Goal: Use online tool/utility: Utilize a website feature to perform a specific function

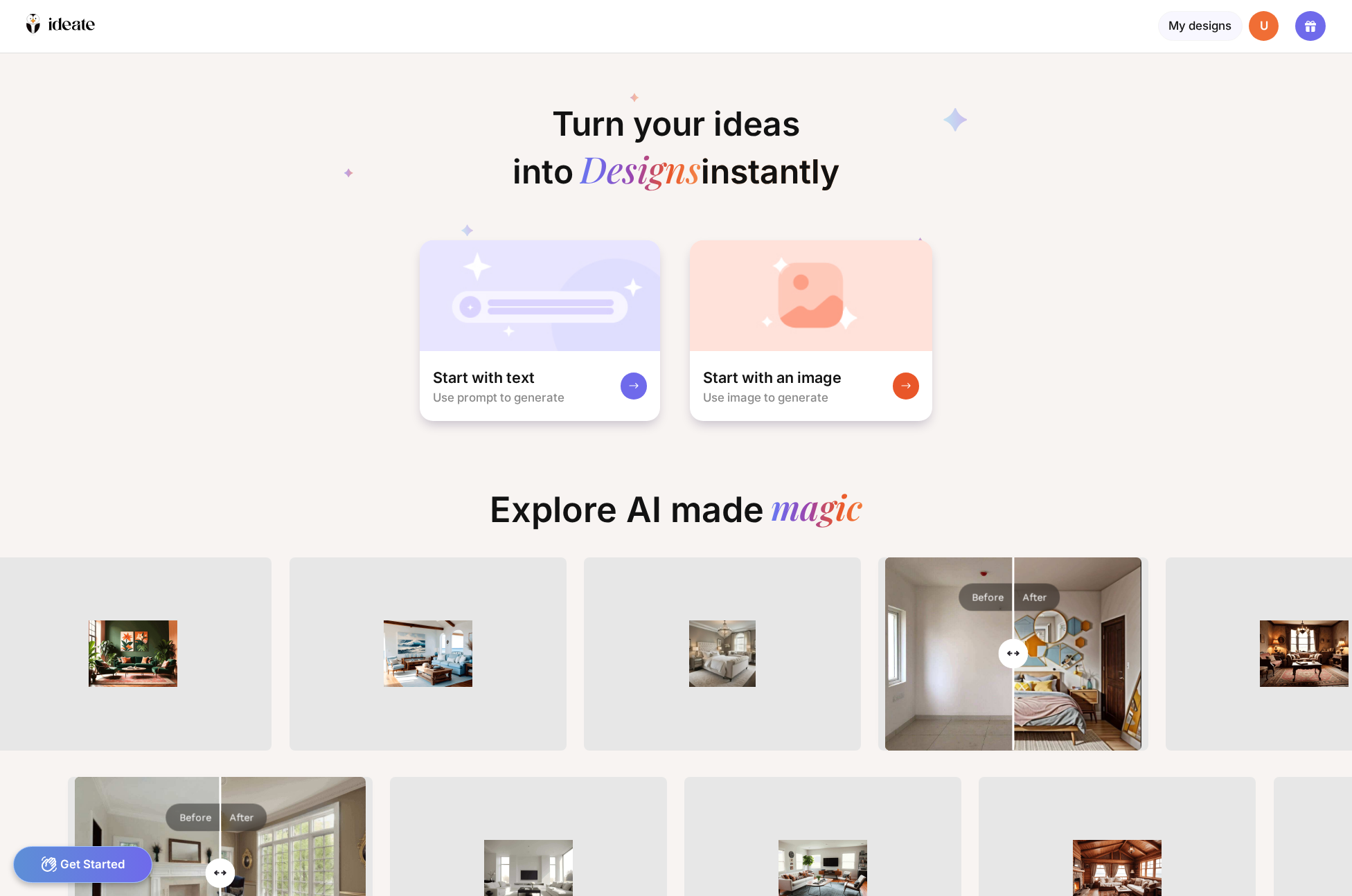
click at [902, 385] on rect at bounding box center [906, 386] width 11 height 11
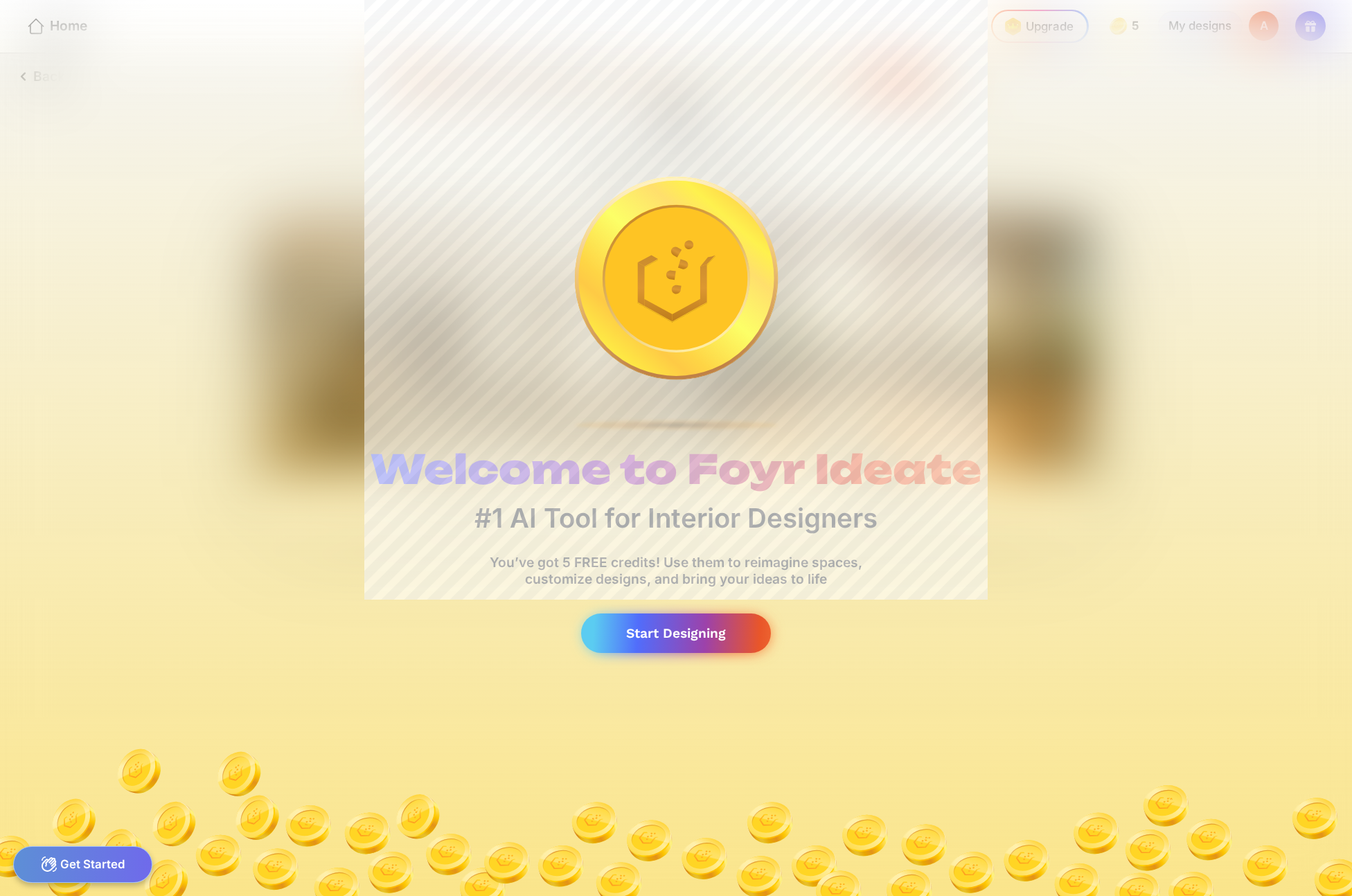
click at [700, 637] on div "Start Designing" at bounding box center [675, 633] width 190 height 39
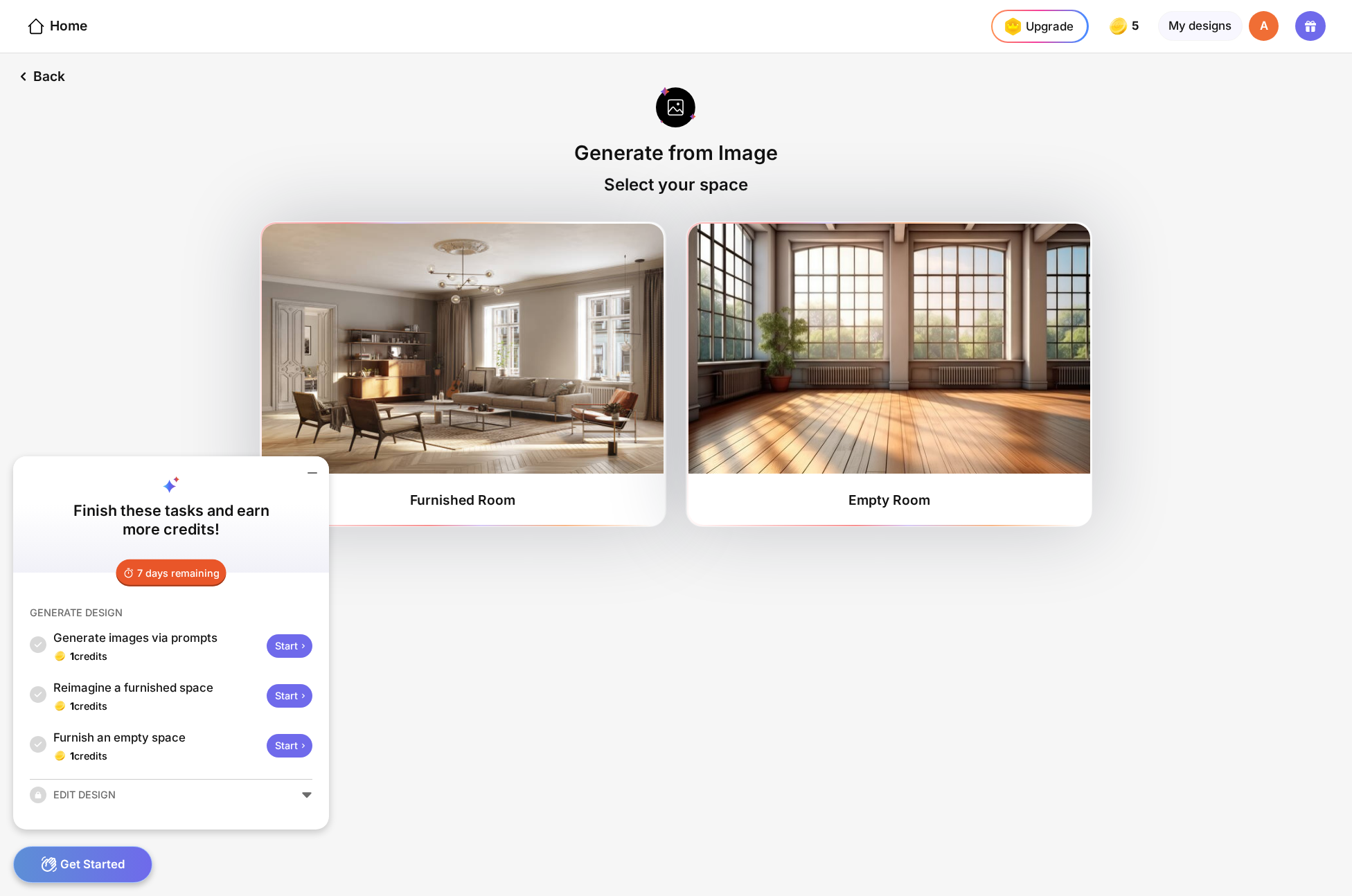
click at [506, 694] on div "Back Generate from Image Select your space Furnished Room Empty Room" at bounding box center [676, 474] width 1352 height 843
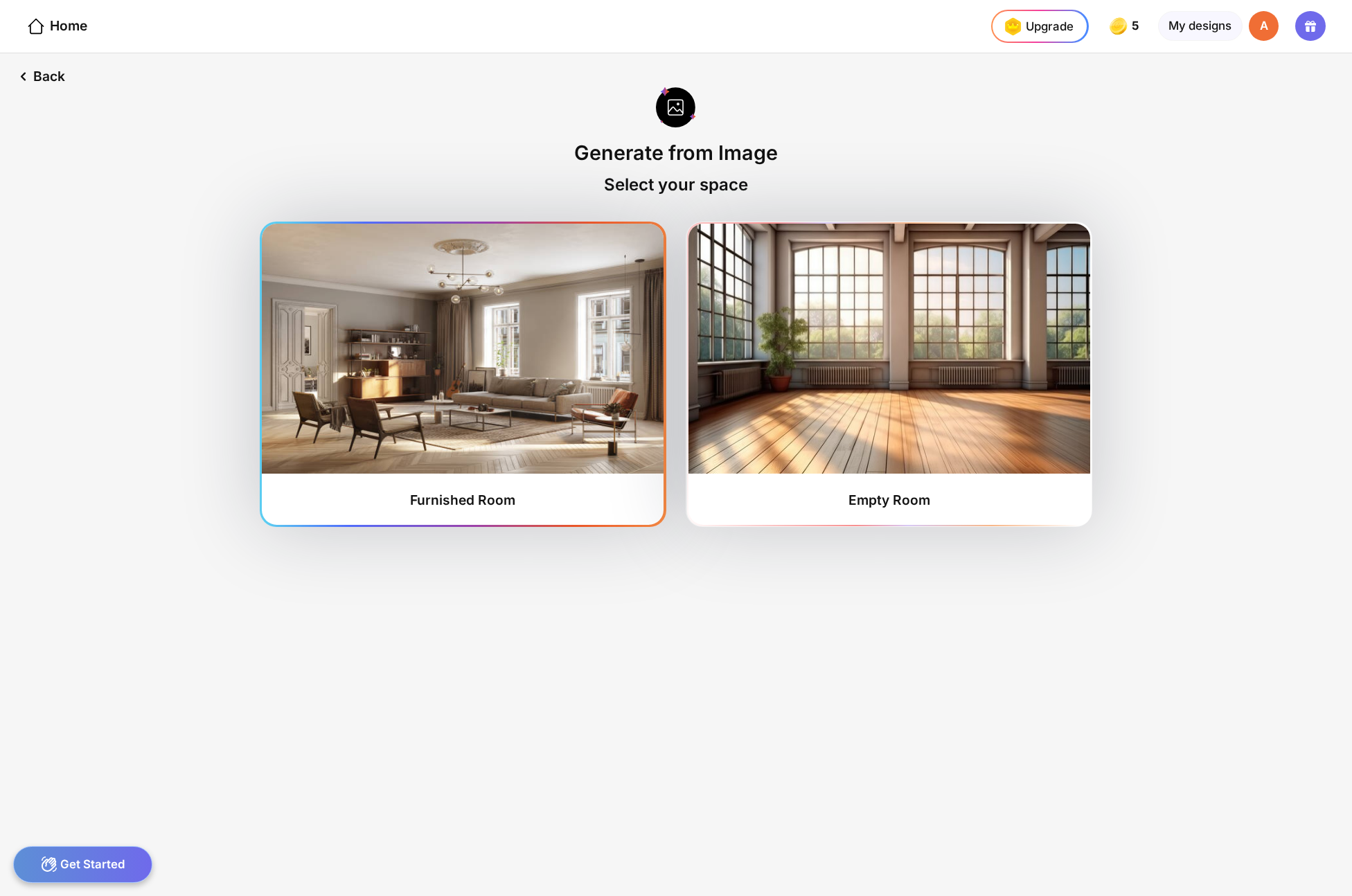
click at [413, 497] on div "Furnished Room" at bounding box center [462, 500] width 105 height 17
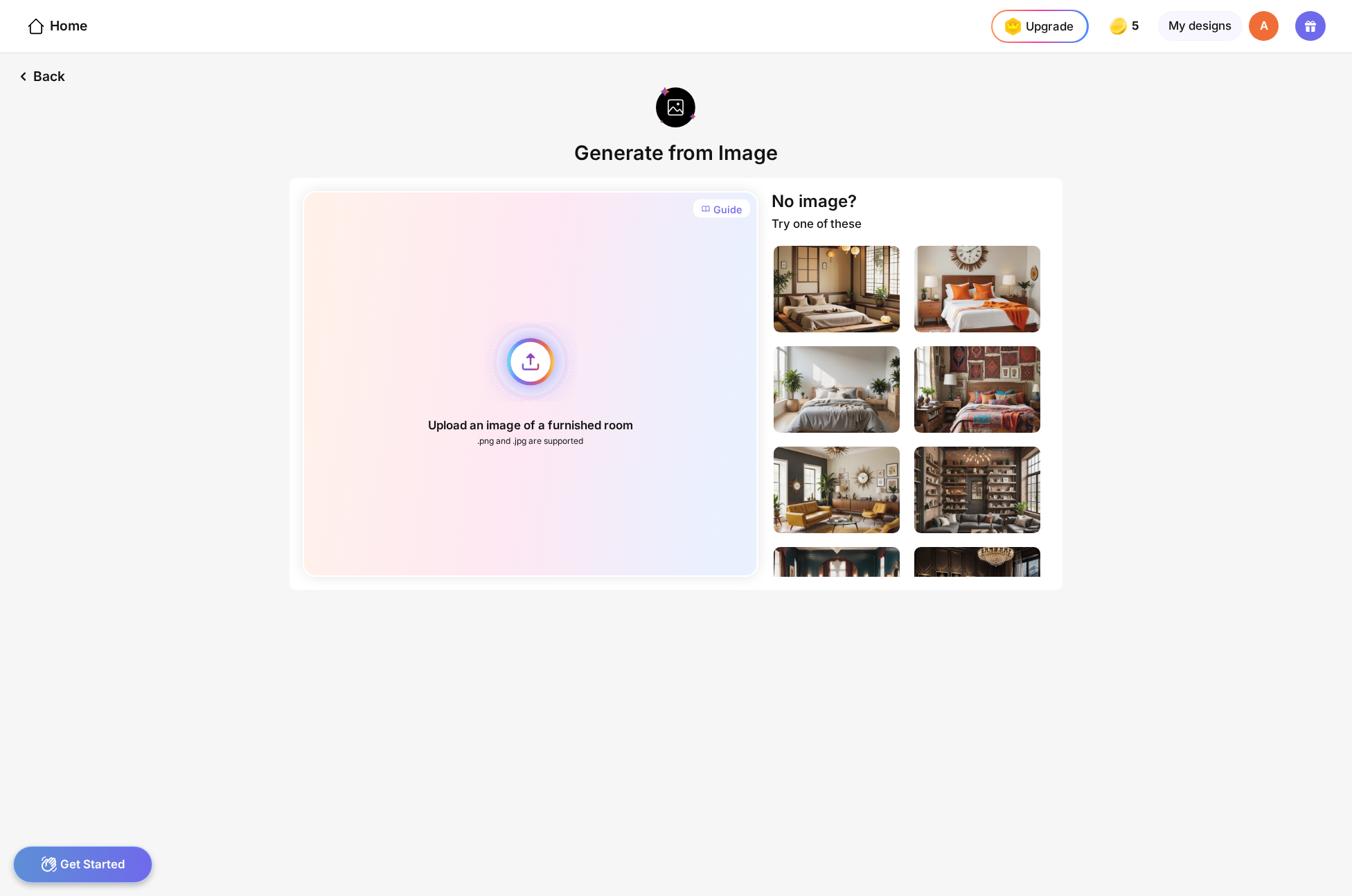
click at [527, 357] on div "Upload an image of a furnished room .png and .jpg are supported" at bounding box center [530, 384] width 455 height 386
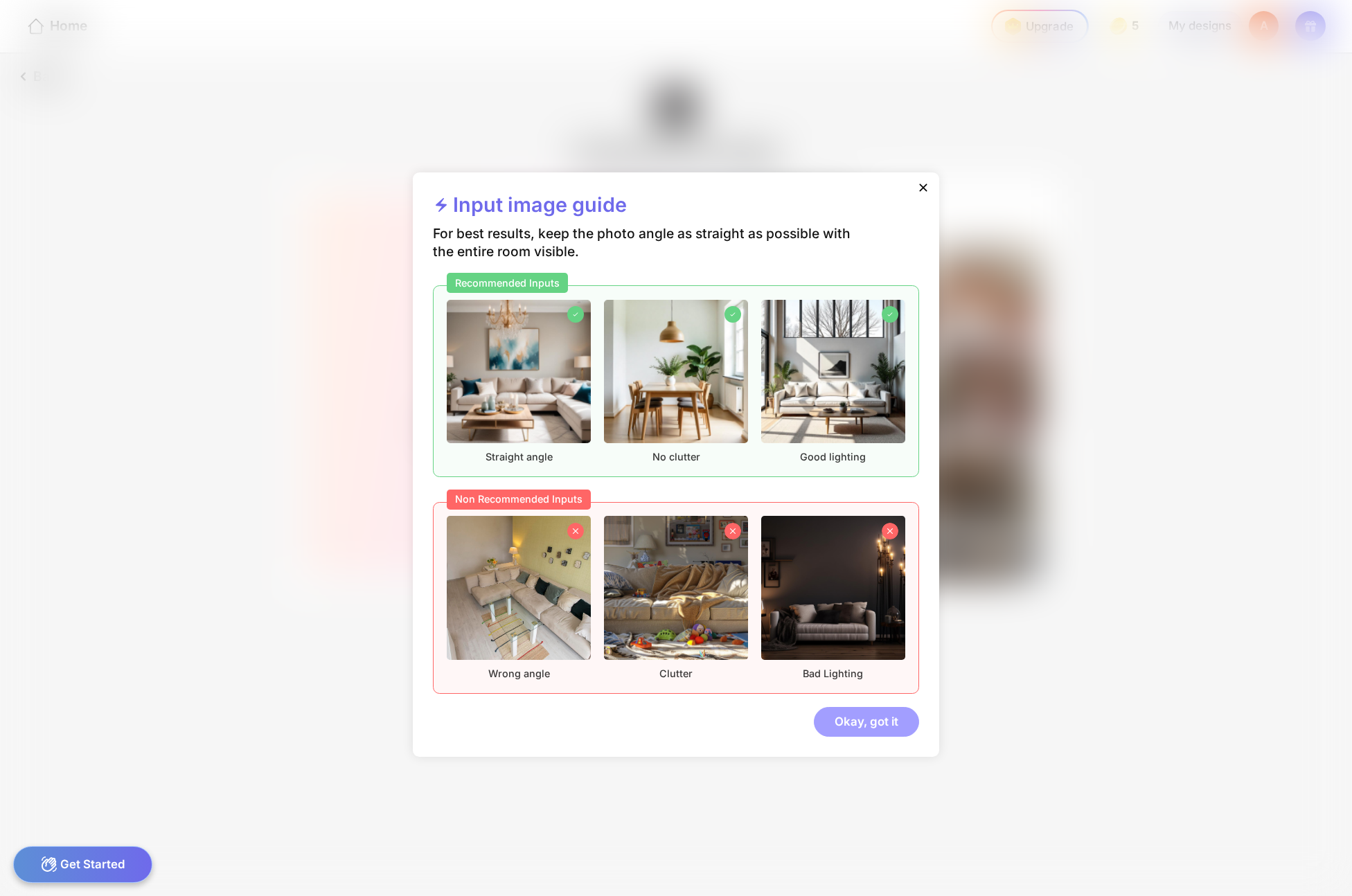
click at [872, 726] on div "Okay, got it" at bounding box center [867, 722] width 105 height 30
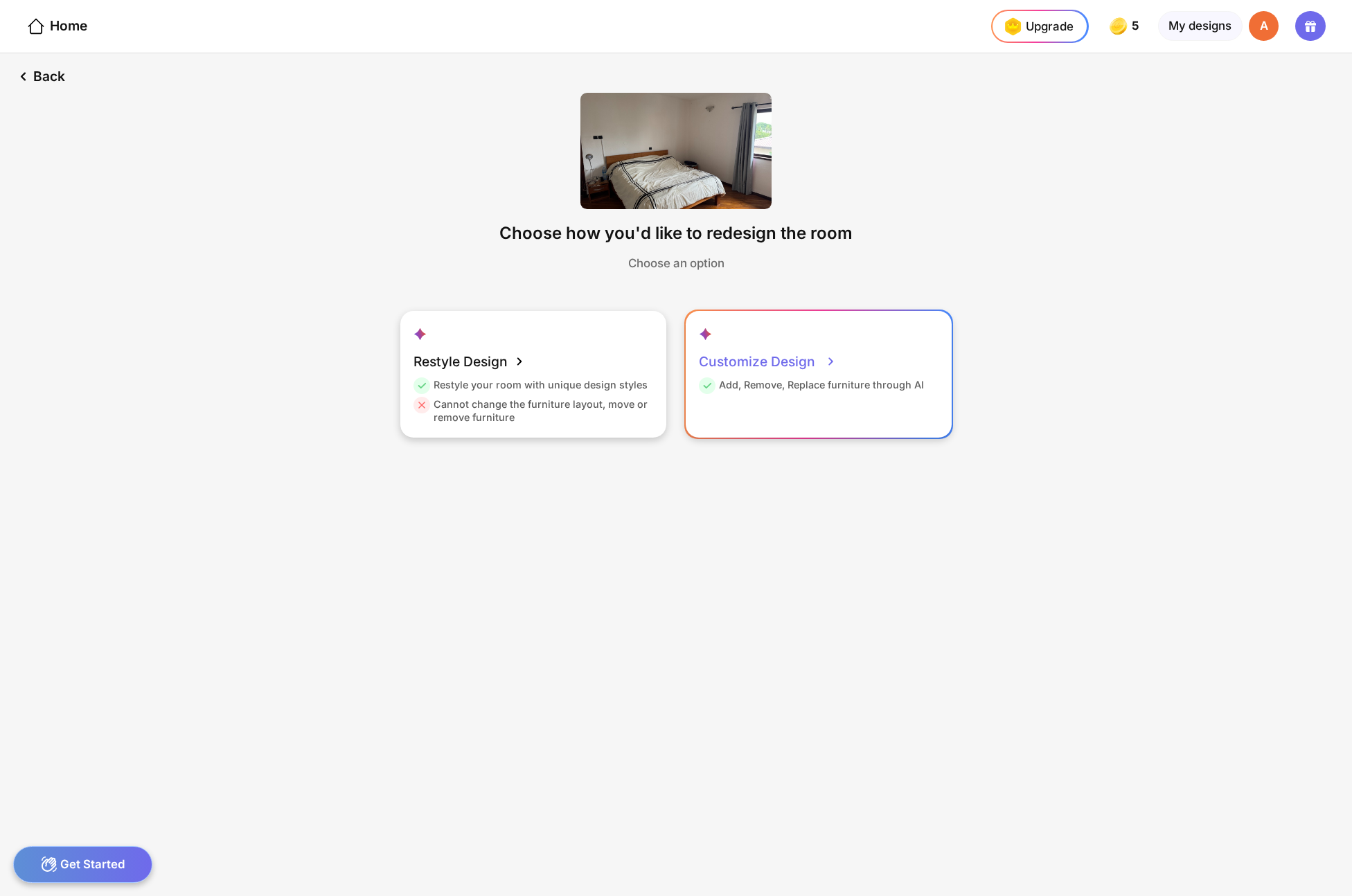
click at [789, 358] on div "Customize Design" at bounding box center [767, 361] width 138 height 33
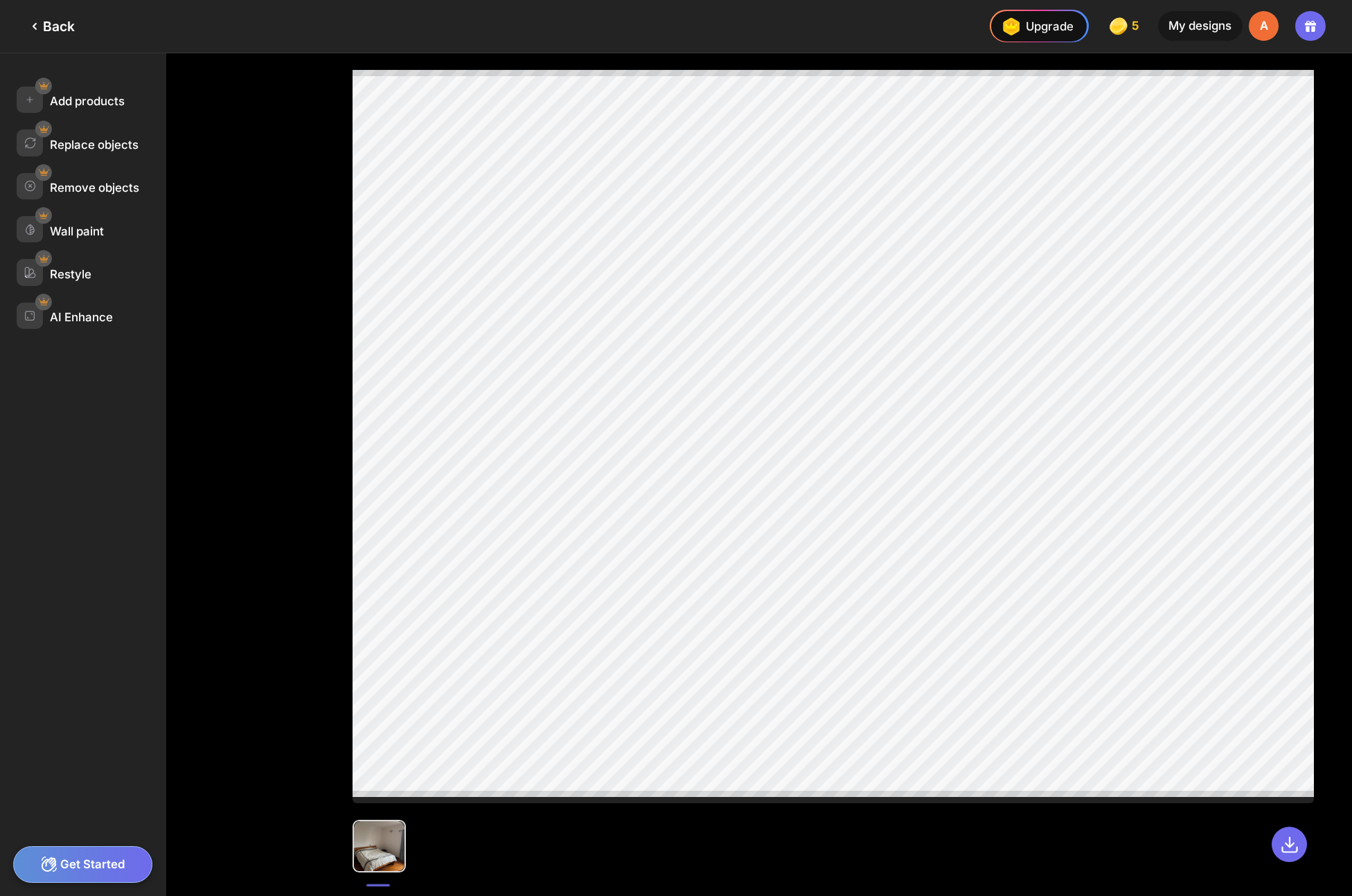
click at [100, 860] on div "Get Started" at bounding box center [83, 864] width 139 height 36
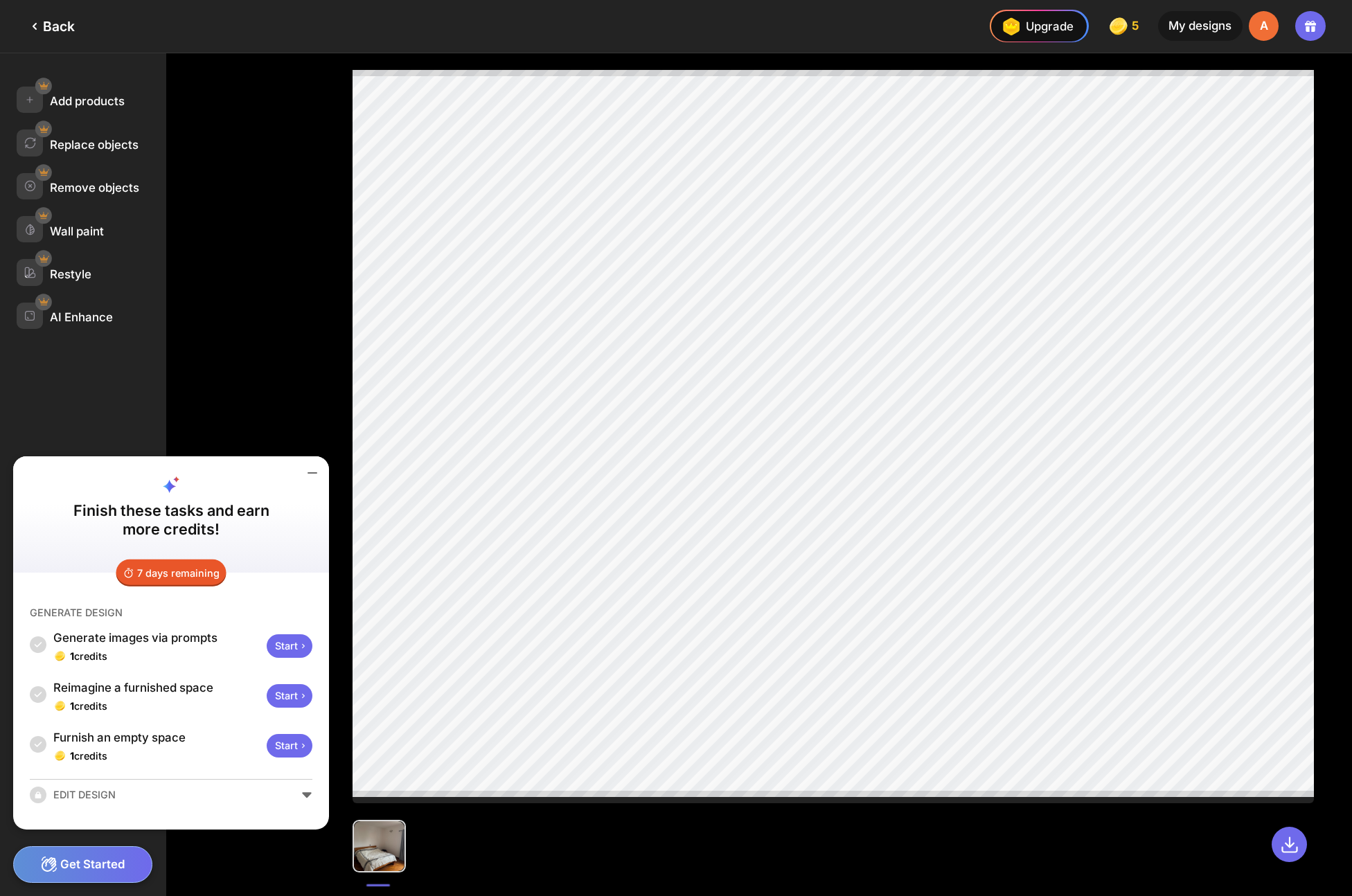
click at [287, 696] on div "Start" at bounding box center [289, 696] width 46 height 24
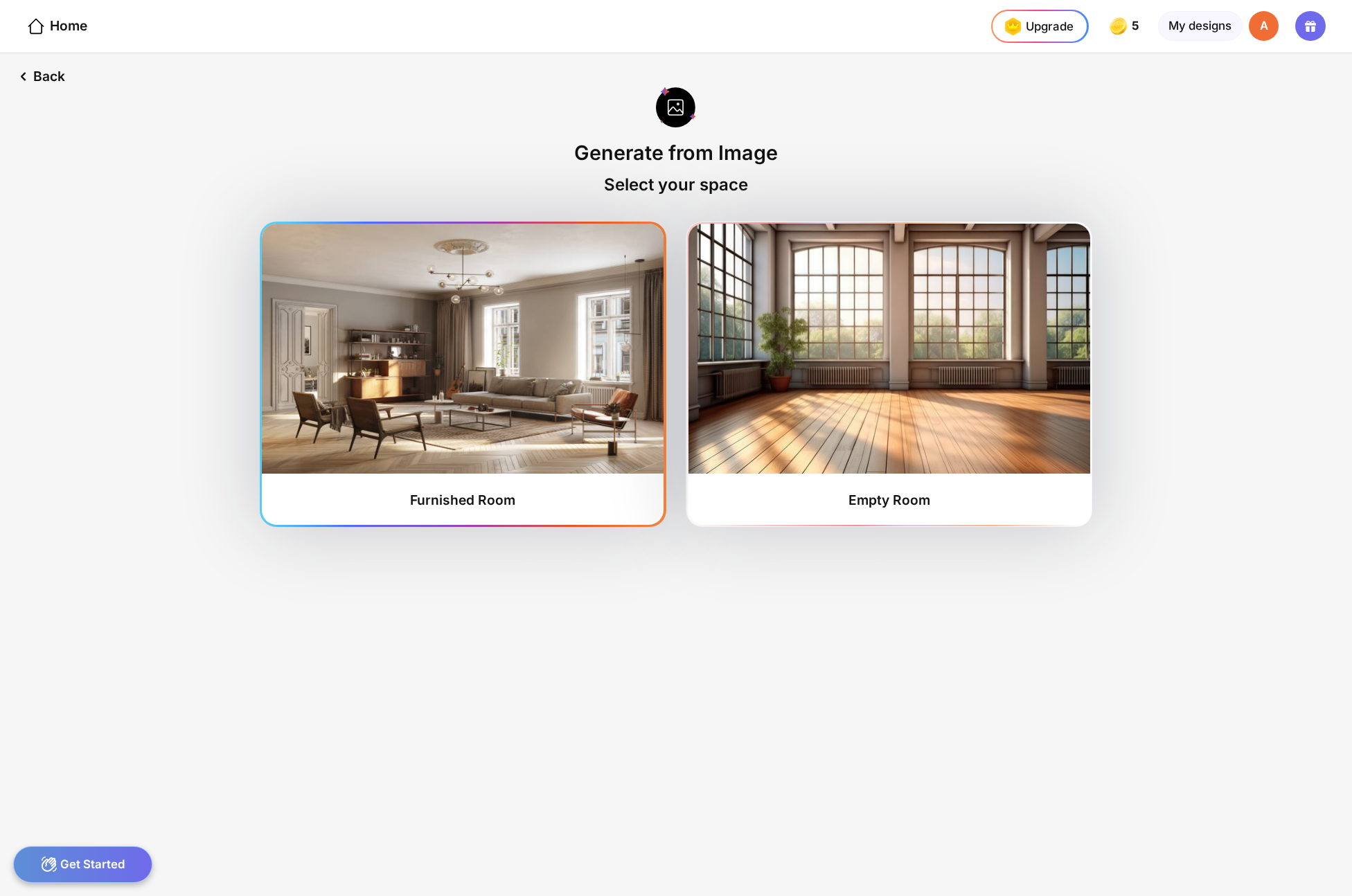
click at [470, 496] on div "Furnished Room" at bounding box center [462, 500] width 105 height 17
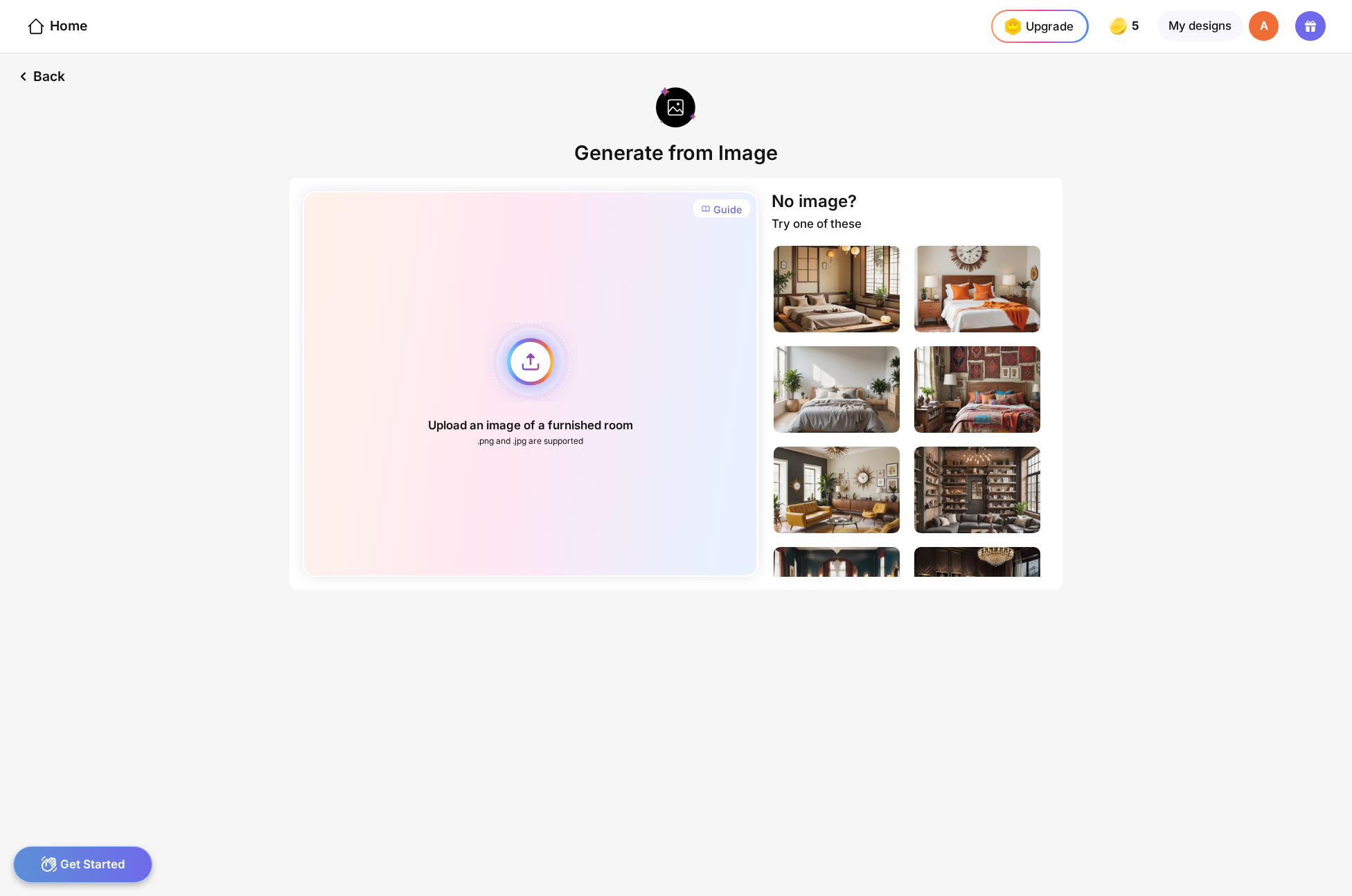
click at [532, 371] on div "Upload an image of a furnished room .png and .jpg are supported" at bounding box center [530, 384] width 455 height 386
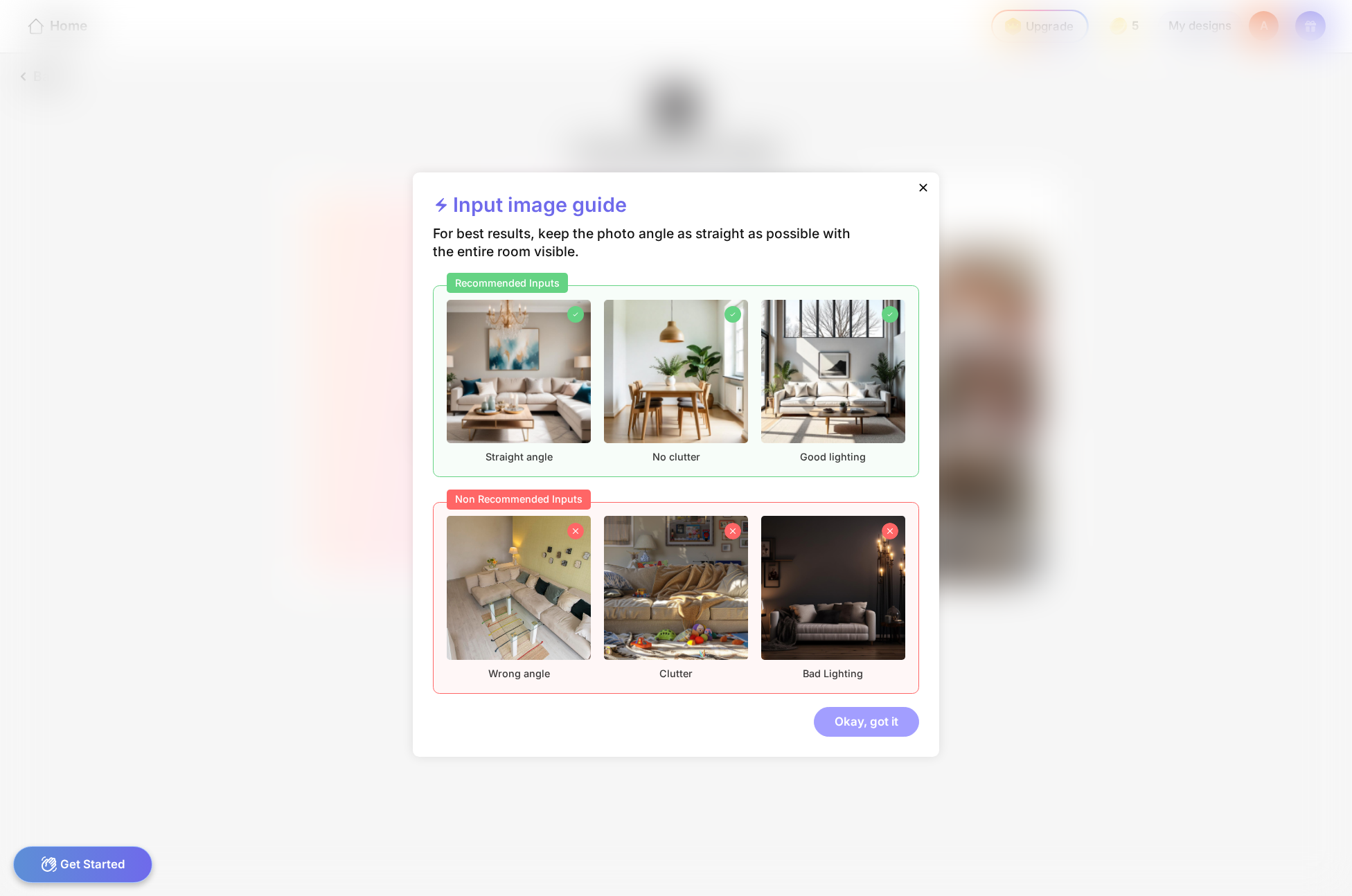
click at [853, 716] on div "Okay, got it" at bounding box center [867, 722] width 105 height 30
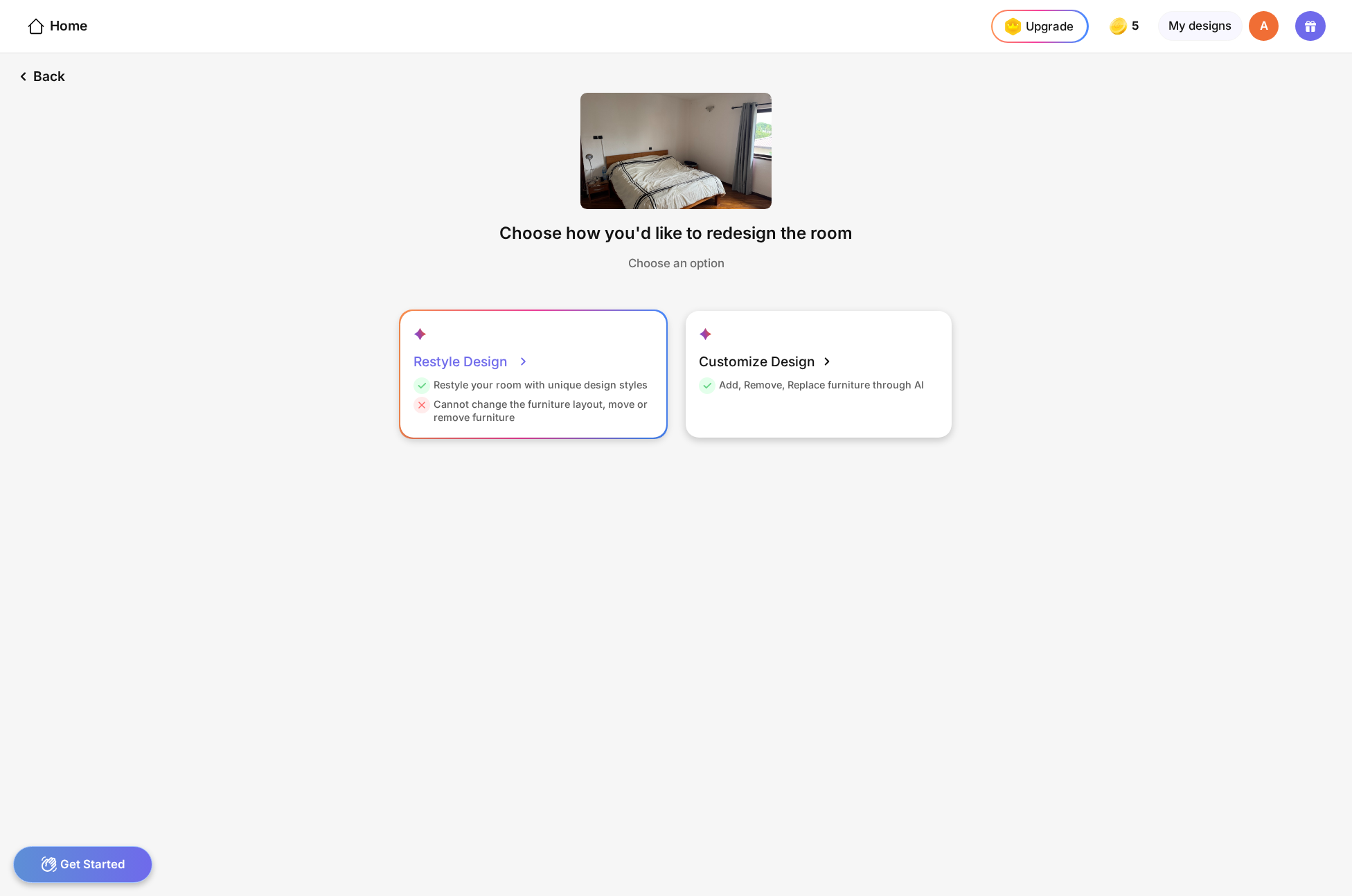
click at [537, 351] on div "Restyle Design Restyle your room with unique design styles Cannot change the fu…" at bounding box center [533, 374] width 266 height 126
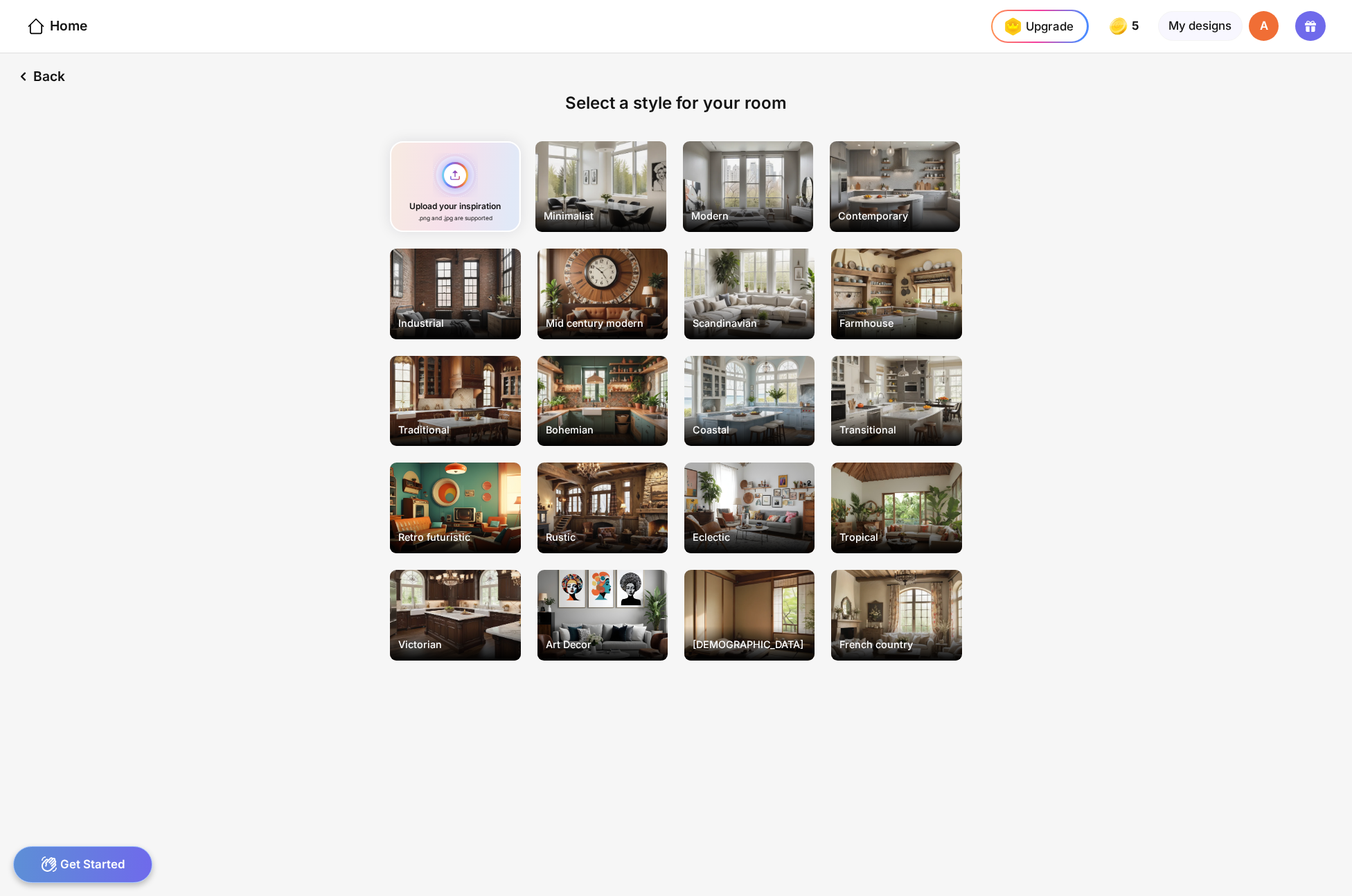
click at [461, 172] on div "Upload your inspiration .png and .jpg are supported" at bounding box center [455, 187] width 130 height 91
click at [1067, 479] on div "Back Select a style for your room Upload your inspiration .png and .jpg are sup…" at bounding box center [676, 474] width 1352 height 843
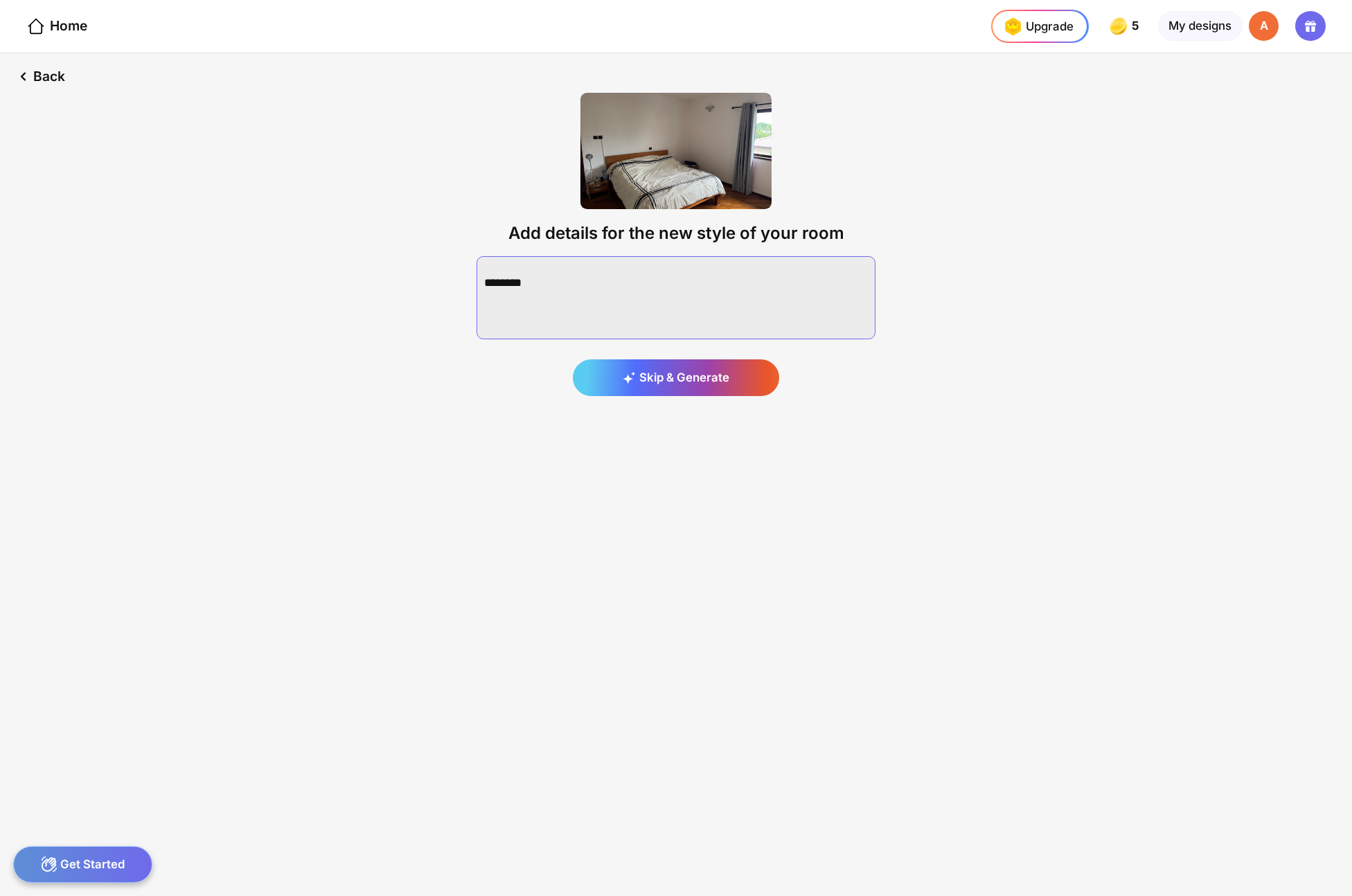
click at [670, 265] on textarea at bounding box center [675, 298] width 399 height 83
click at [43, 75] on div "Back" at bounding box center [39, 76] width 78 height 46
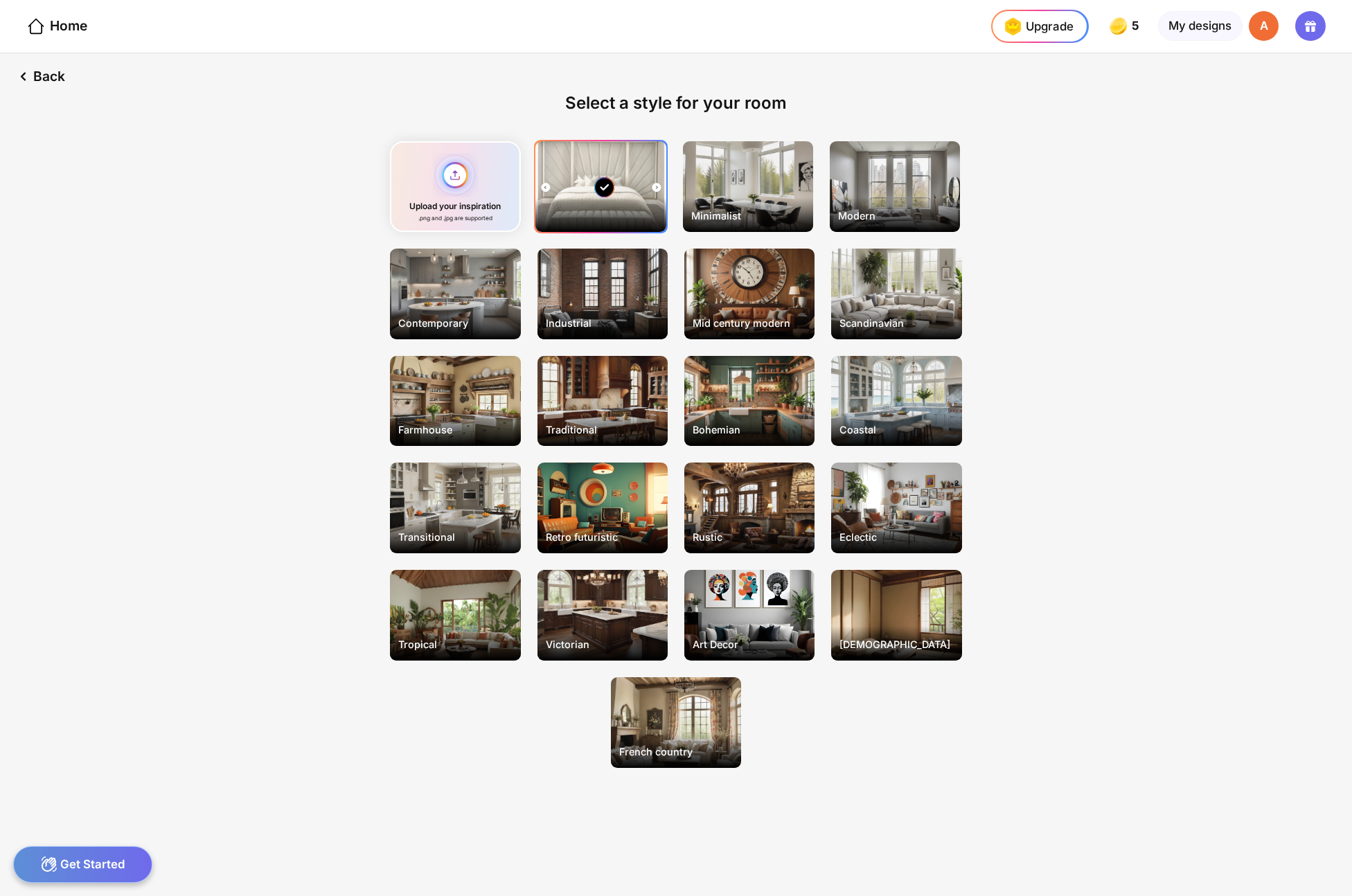
click at [460, 178] on div "Upload your inspiration .png and .jpg are supported" at bounding box center [455, 187] width 130 height 91
click at [586, 198] on div at bounding box center [600, 187] width 130 height 91
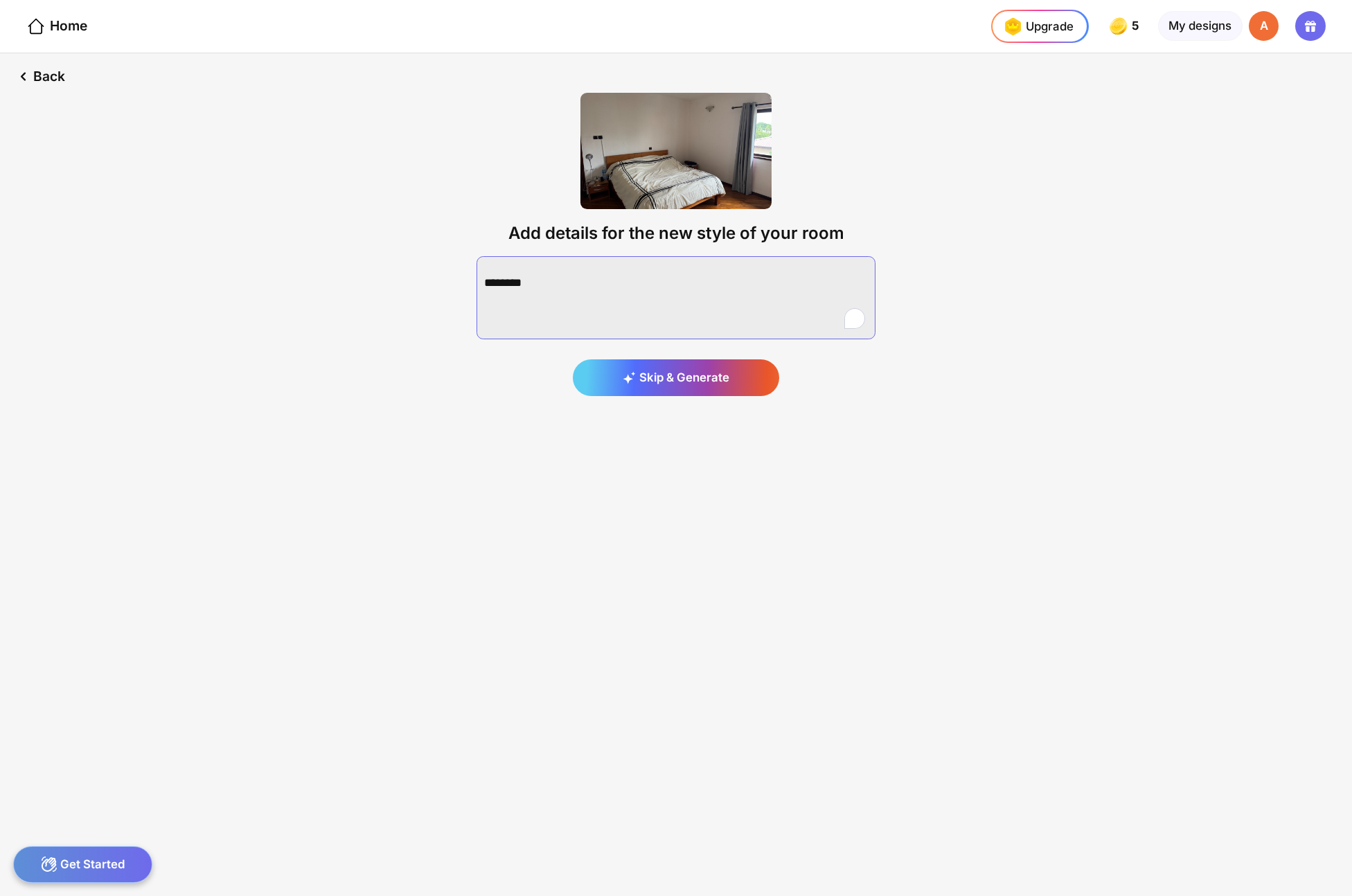
click at [603, 281] on textarea "To enrich screen reader interactions, please activate Accessibility in Grammarl…" at bounding box center [675, 298] width 399 height 83
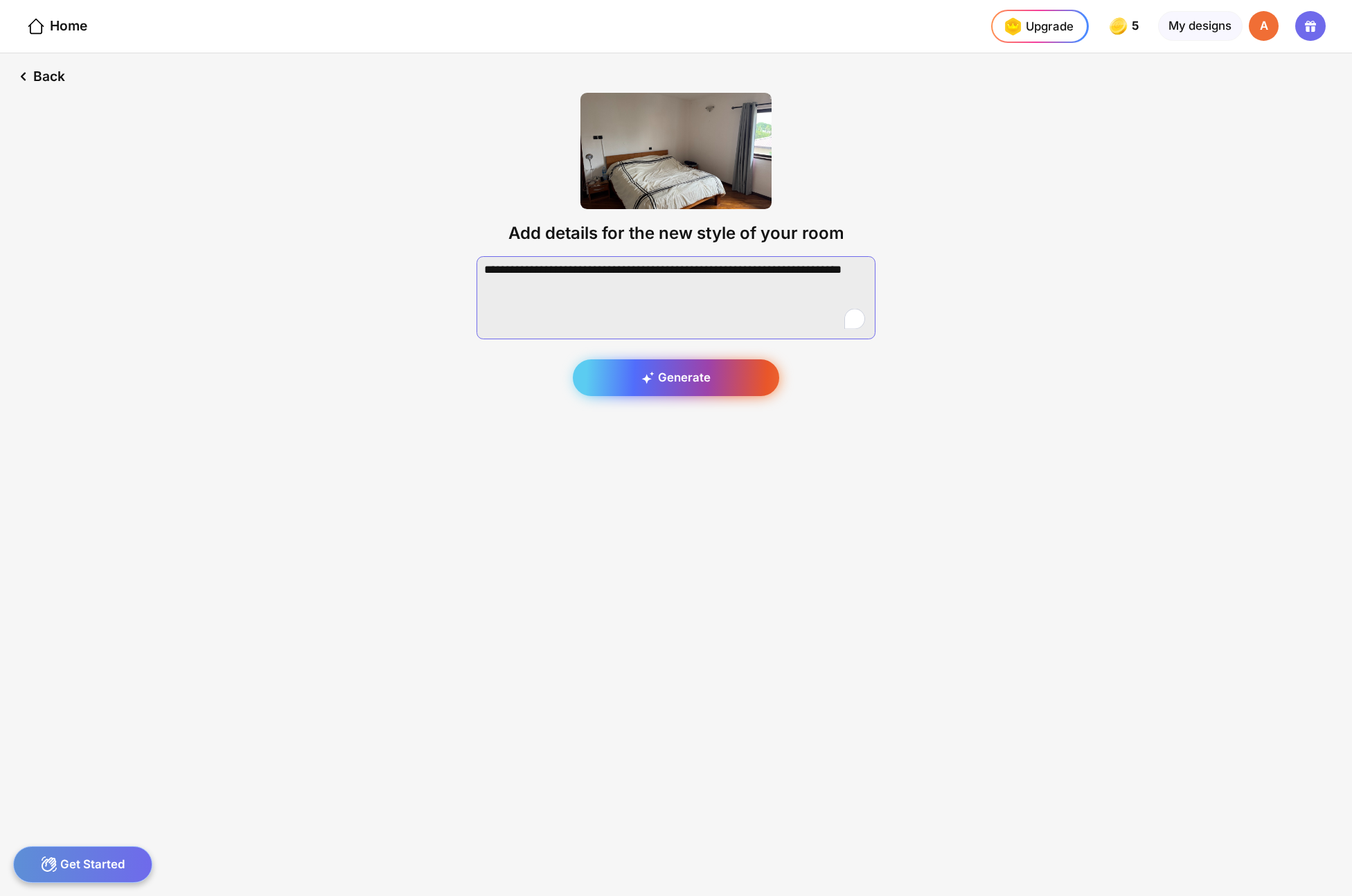
type textarea "**********"
click at [642, 388] on div "Generate" at bounding box center [676, 378] width 207 height 37
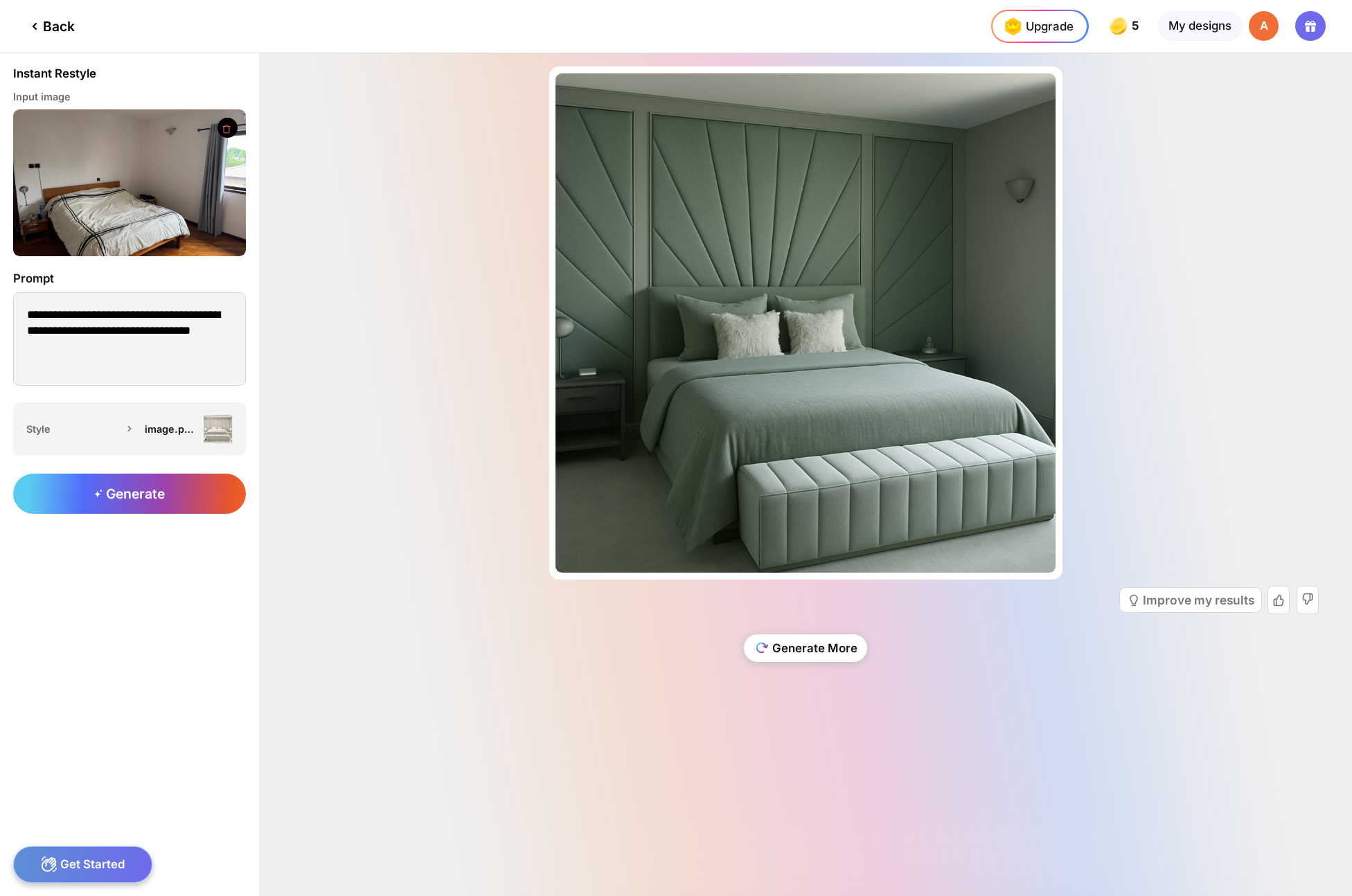
click at [835, 647] on div "Generate More" at bounding box center [806, 649] width 123 height 28
click at [117, 349] on textarea "**********" at bounding box center [130, 338] width 233 height 92
click at [1177, 597] on div "Improve my results" at bounding box center [1198, 600] width 111 height 12
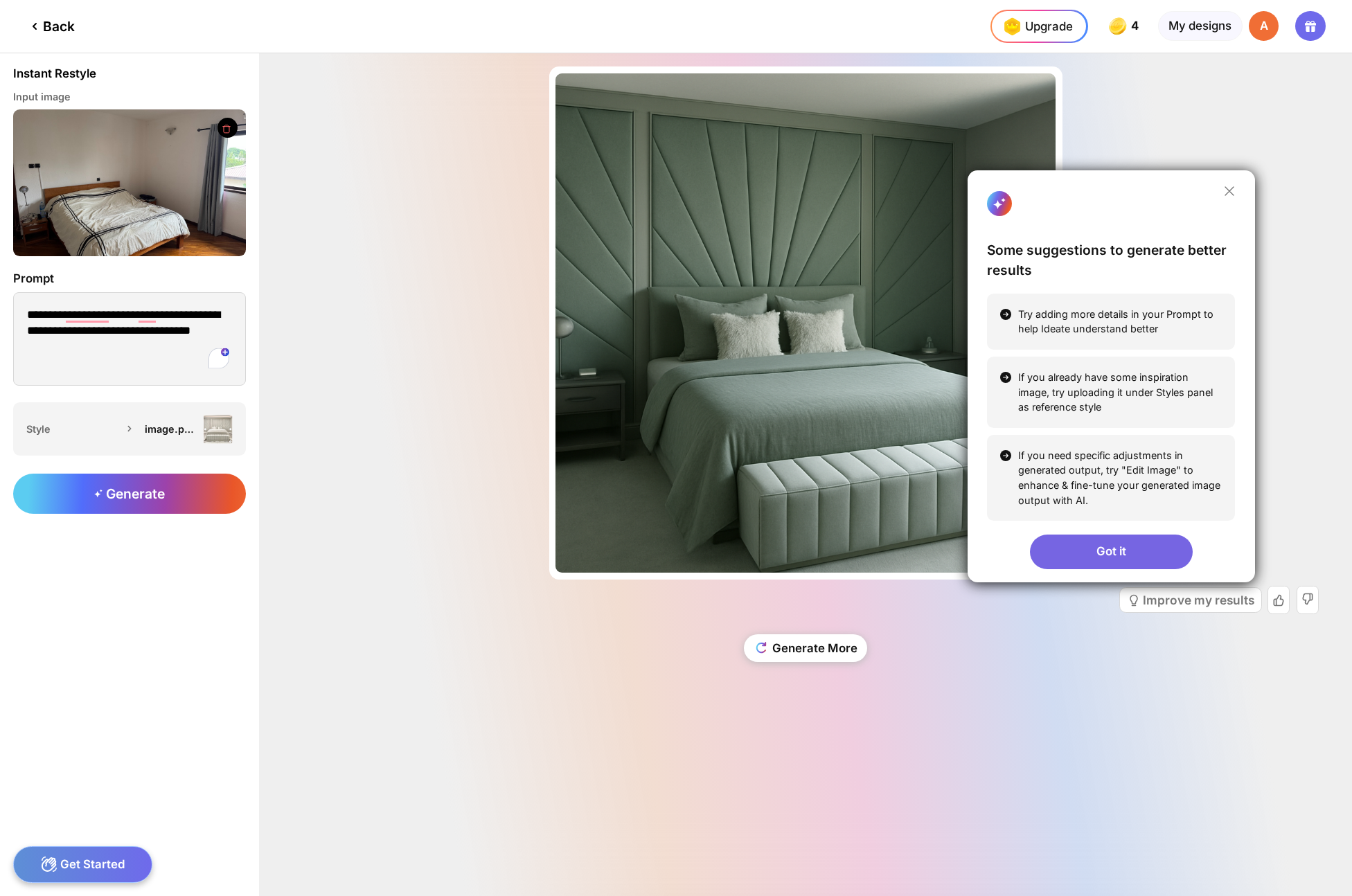
click at [1073, 537] on div "Got it" at bounding box center [1111, 551] width 163 height 34
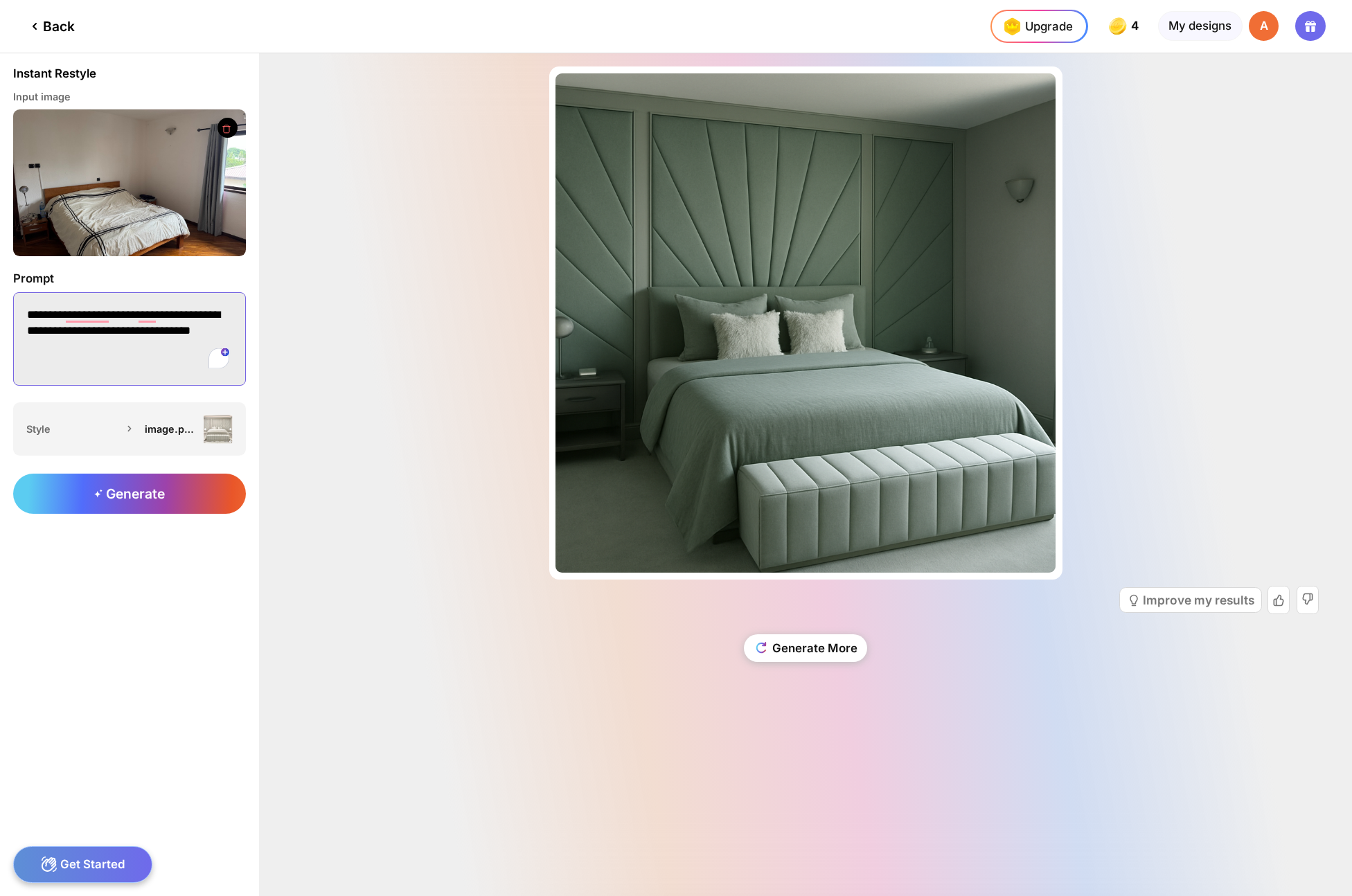
click at [104, 348] on textarea "**********" at bounding box center [130, 338] width 233 height 92
type textarea "*"
type textarea "********"
click at [361, 581] on div "Improve my results" at bounding box center [805, 600] width 1026 height 41
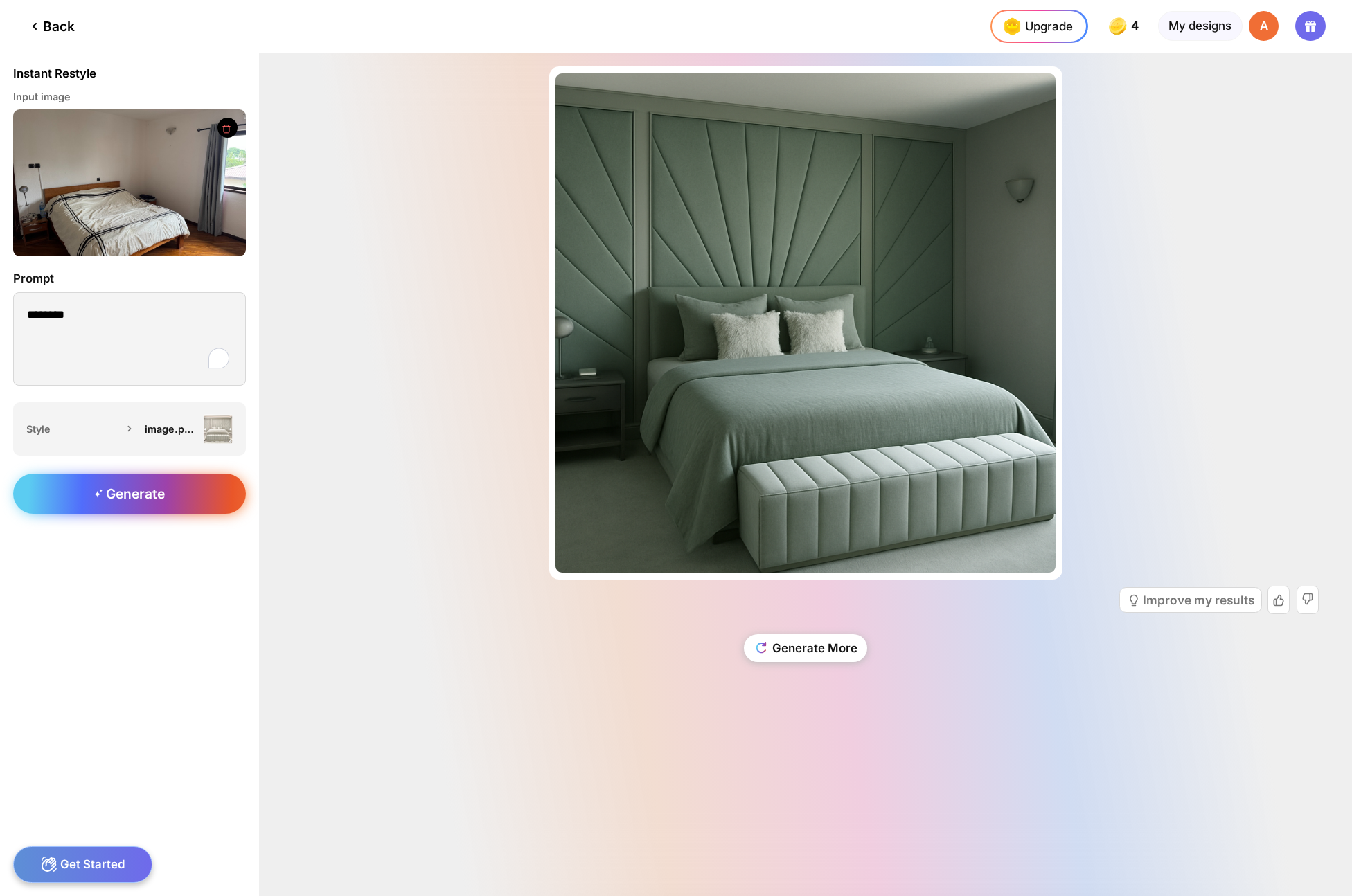
click at [96, 497] on icon at bounding box center [98, 493] width 8 height 9
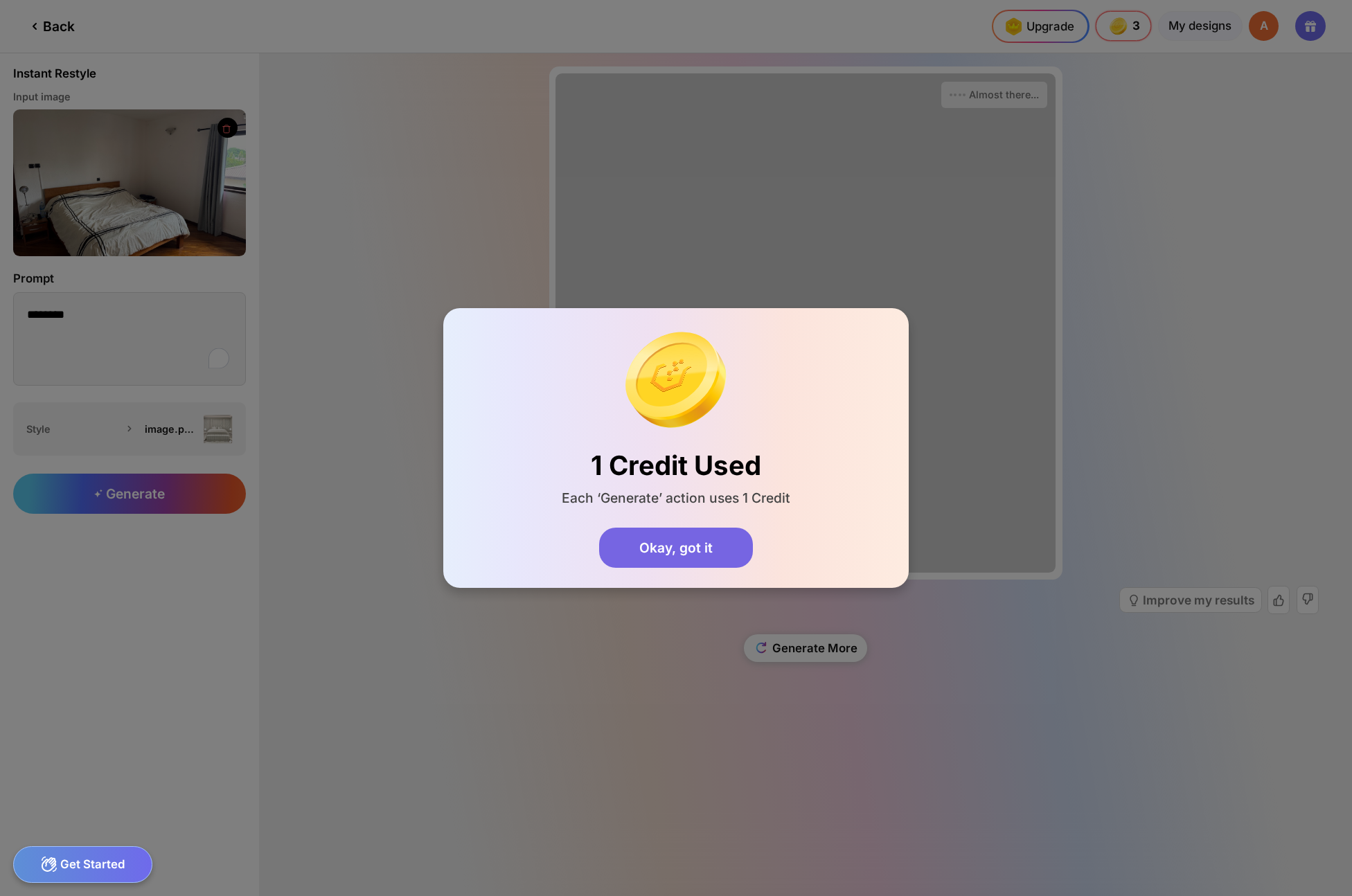
click at [715, 542] on div "Okay, got it" at bounding box center [675, 547] width 153 height 40
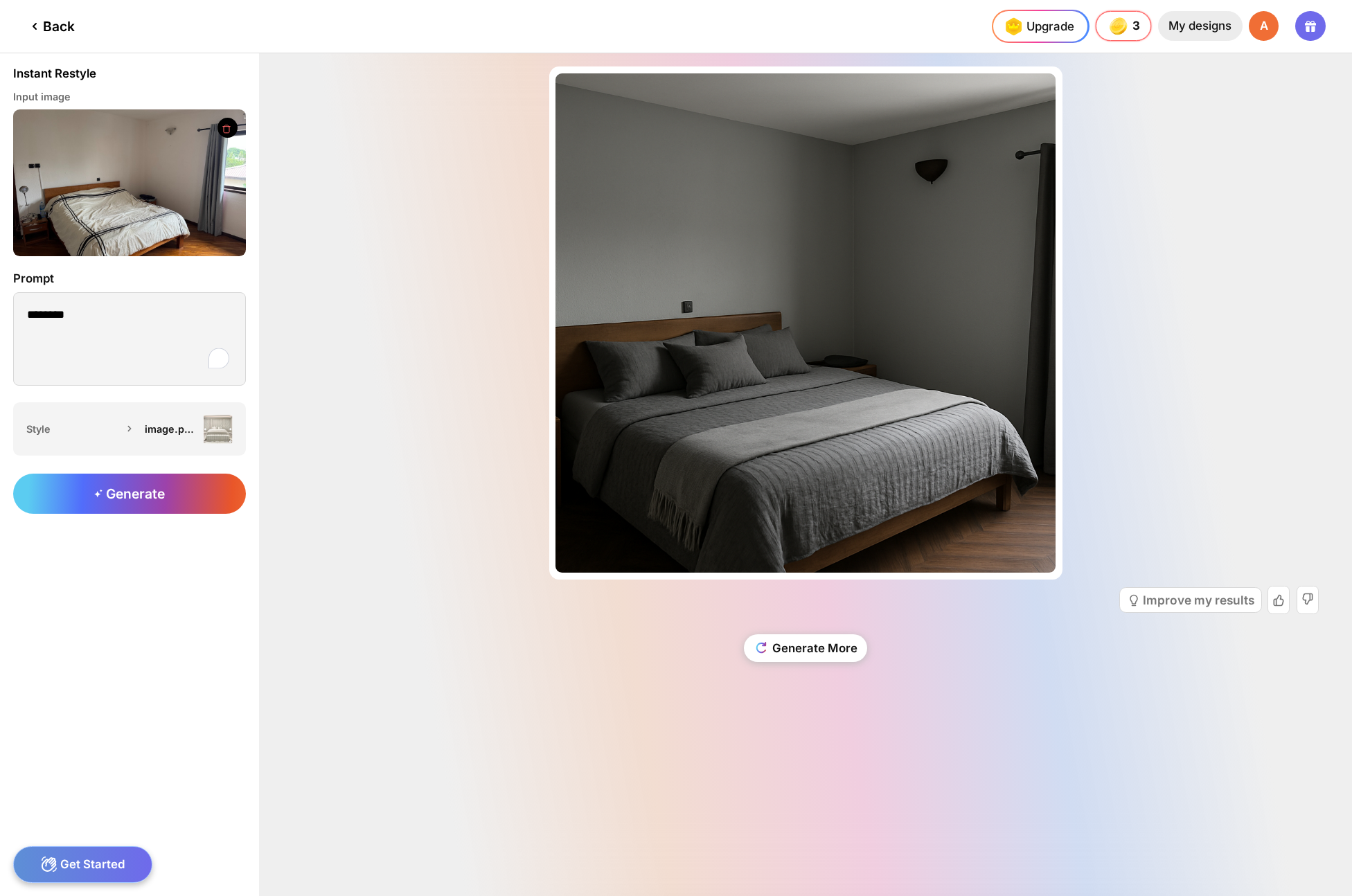
click at [1186, 25] on div "My designs" at bounding box center [1200, 26] width 85 height 30
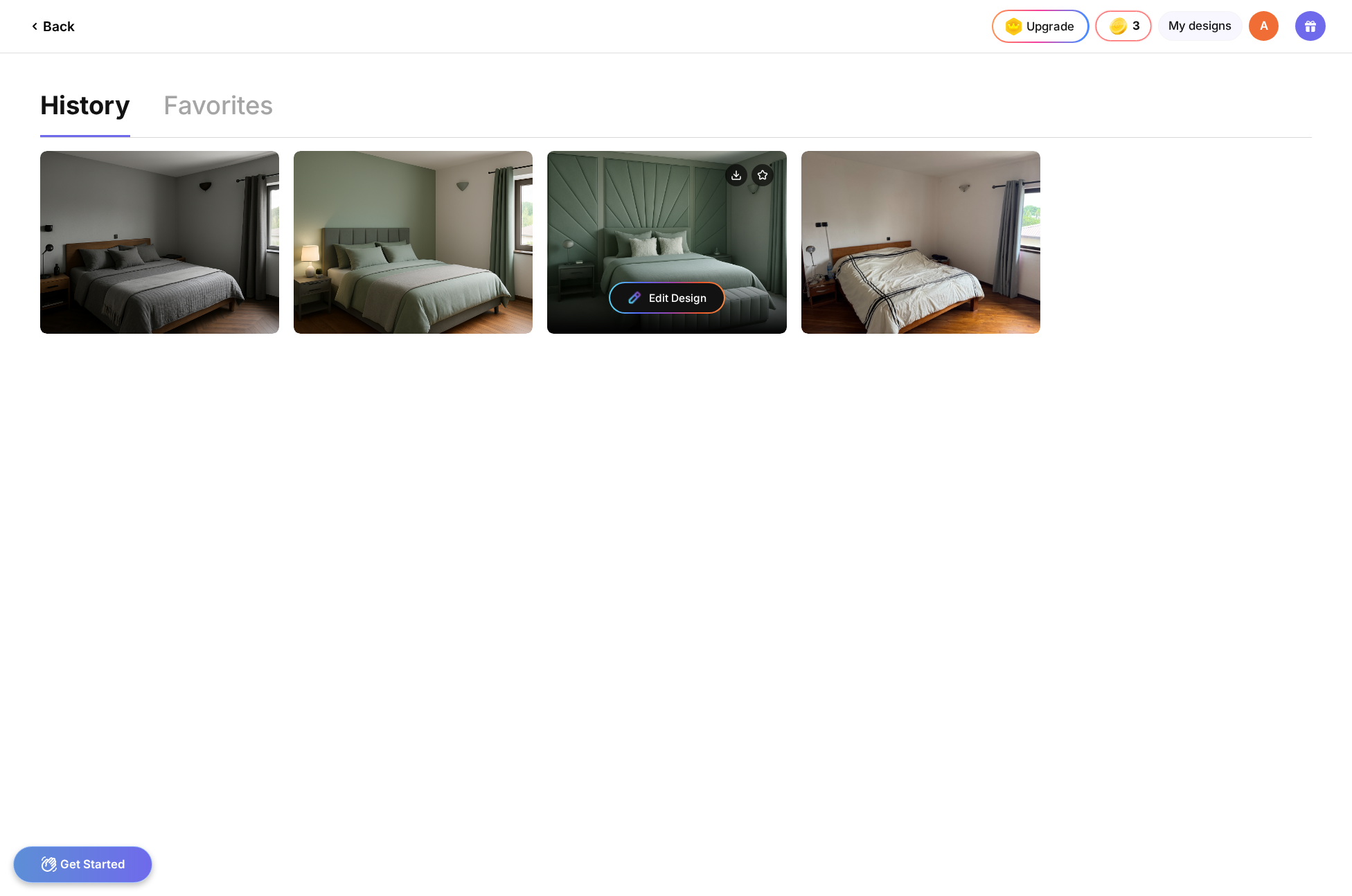
click at [675, 296] on div "Edit Design" at bounding box center [667, 298] width 113 height 29
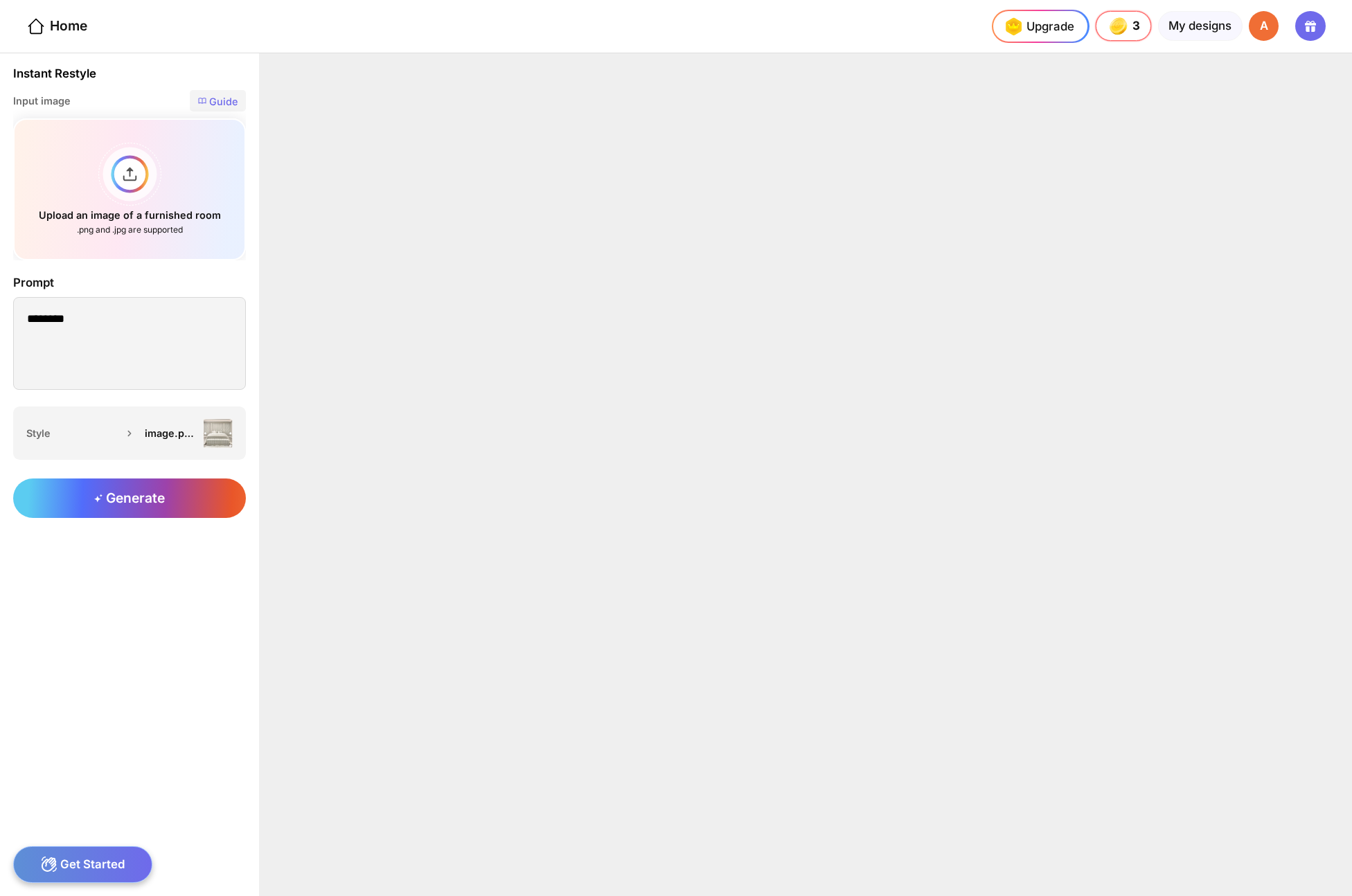
type textarea "**********"
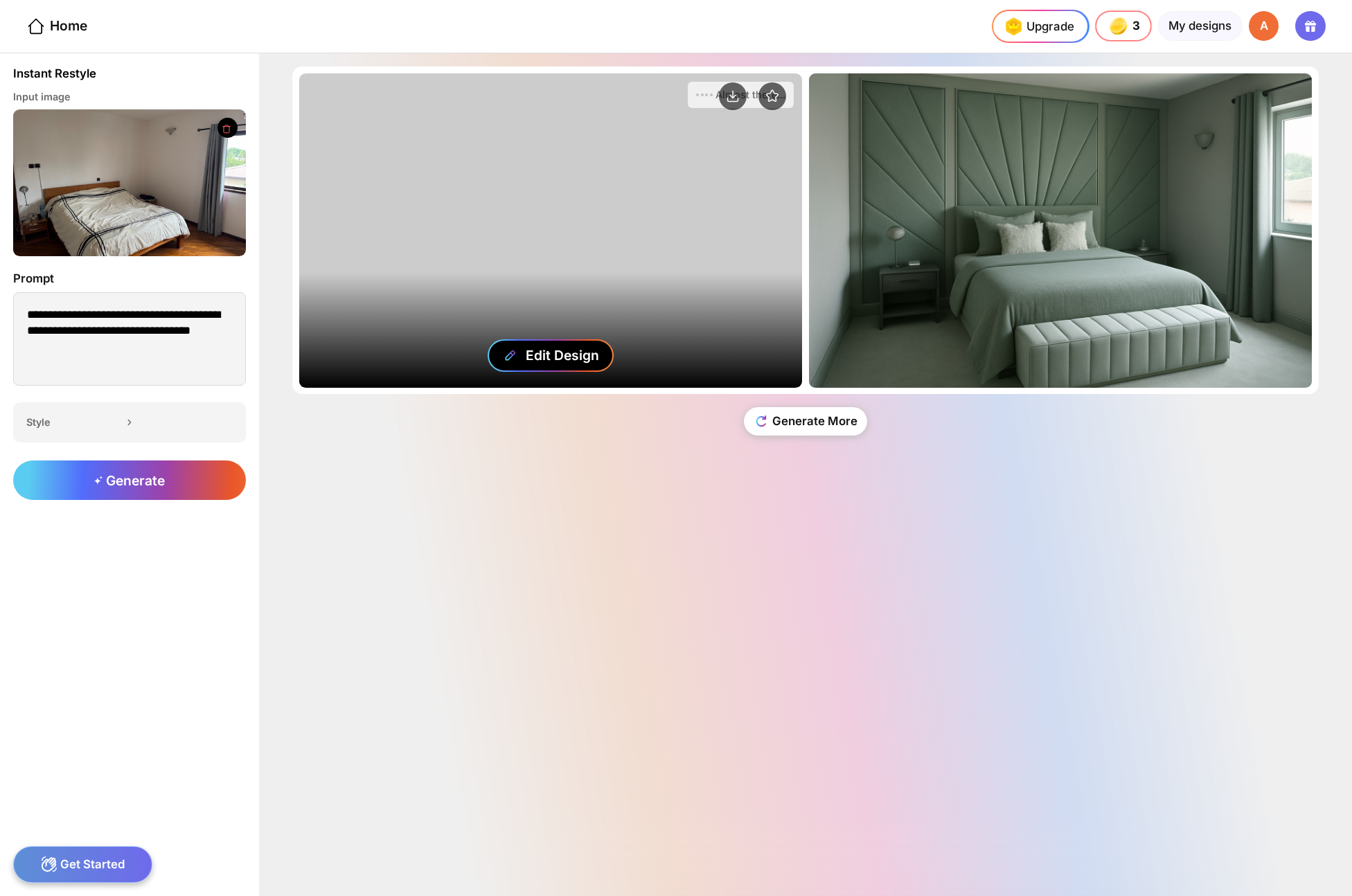
click at [546, 352] on div "Edit Design" at bounding box center [562, 355] width 74 height 17
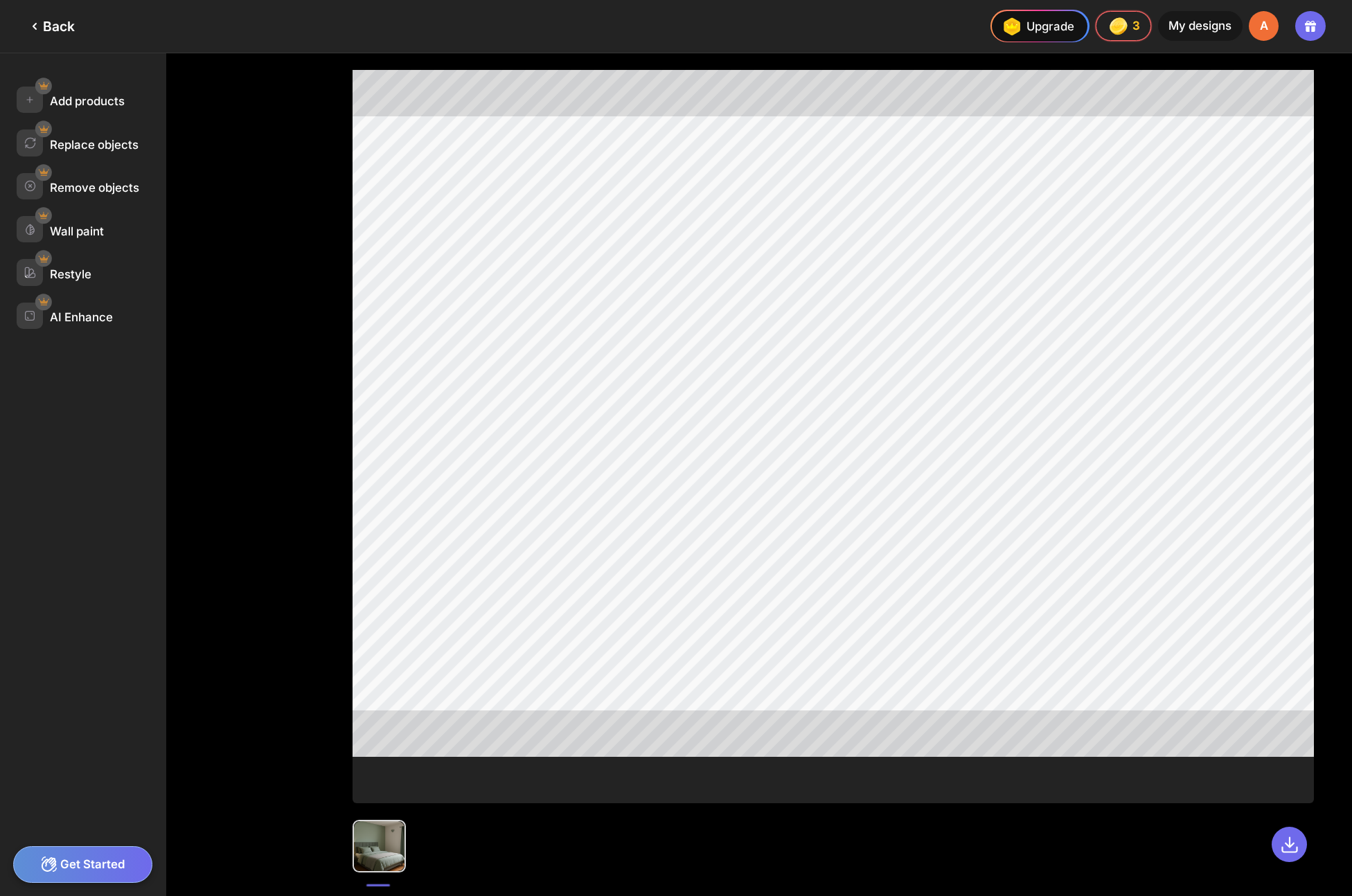
click at [46, 22] on div "Back" at bounding box center [50, 27] width 48 height 17
